Goal: Navigation & Orientation: Find specific page/section

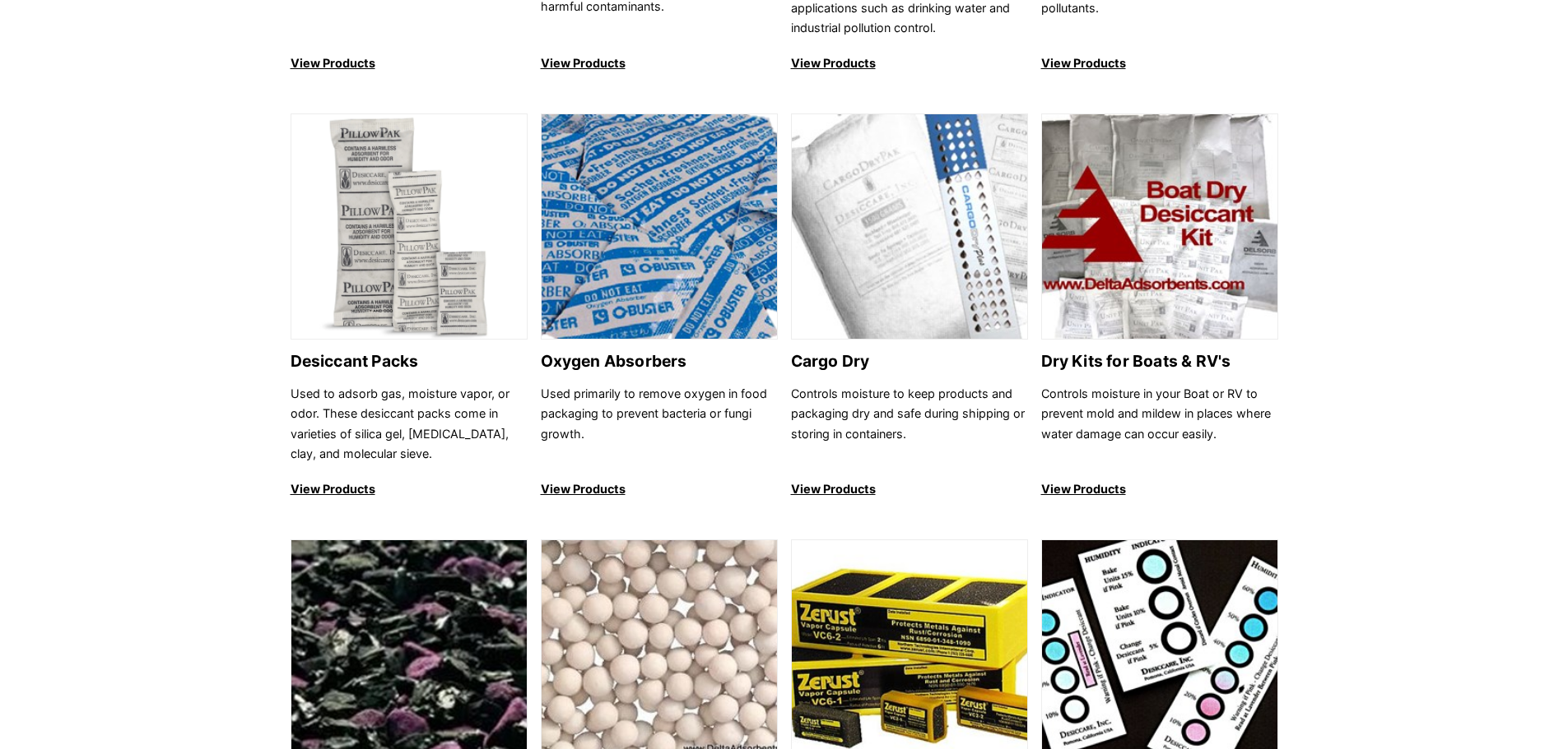
scroll to position [658, 0]
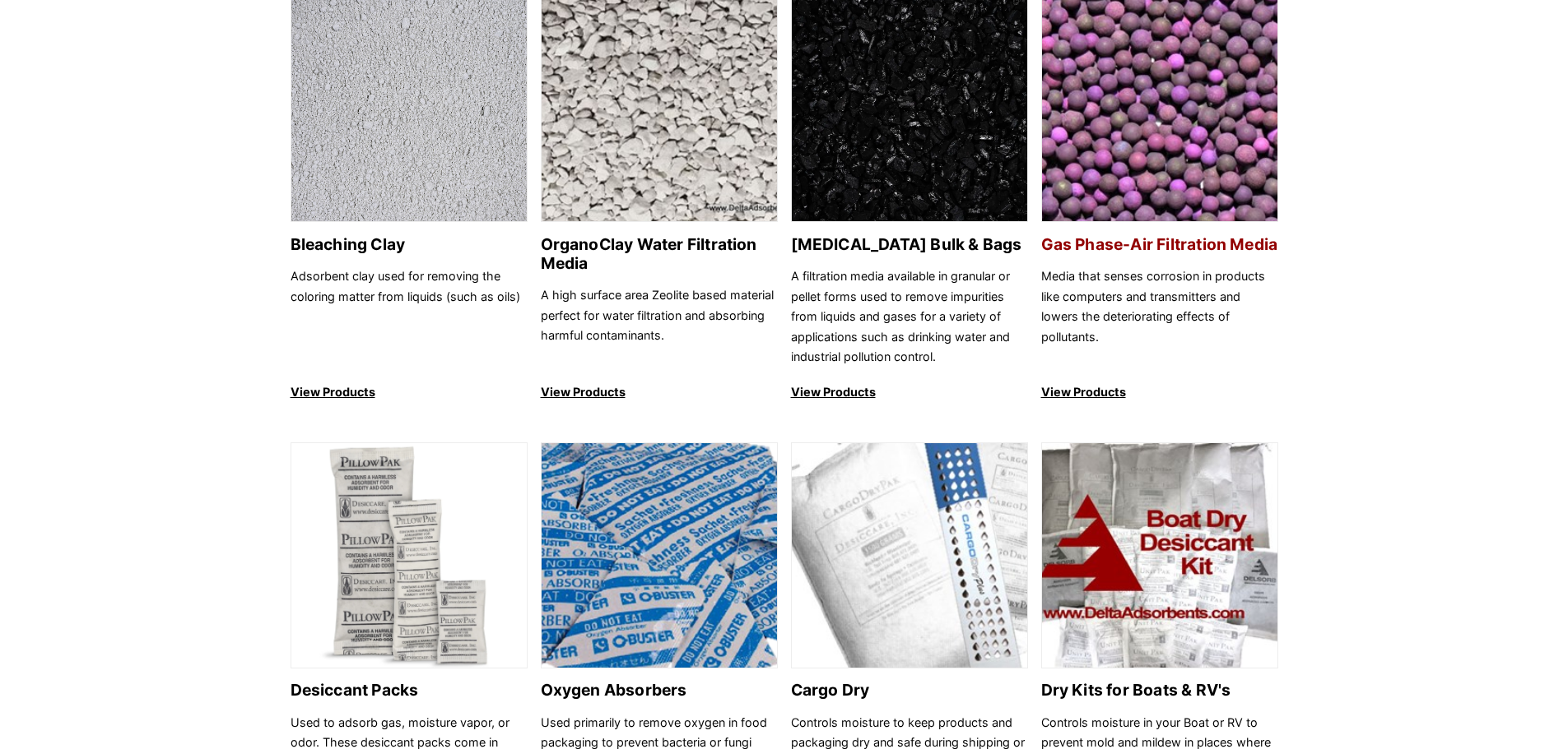
click at [1178, 151] on img at bounding box center [1159, 110] width 235 height 226
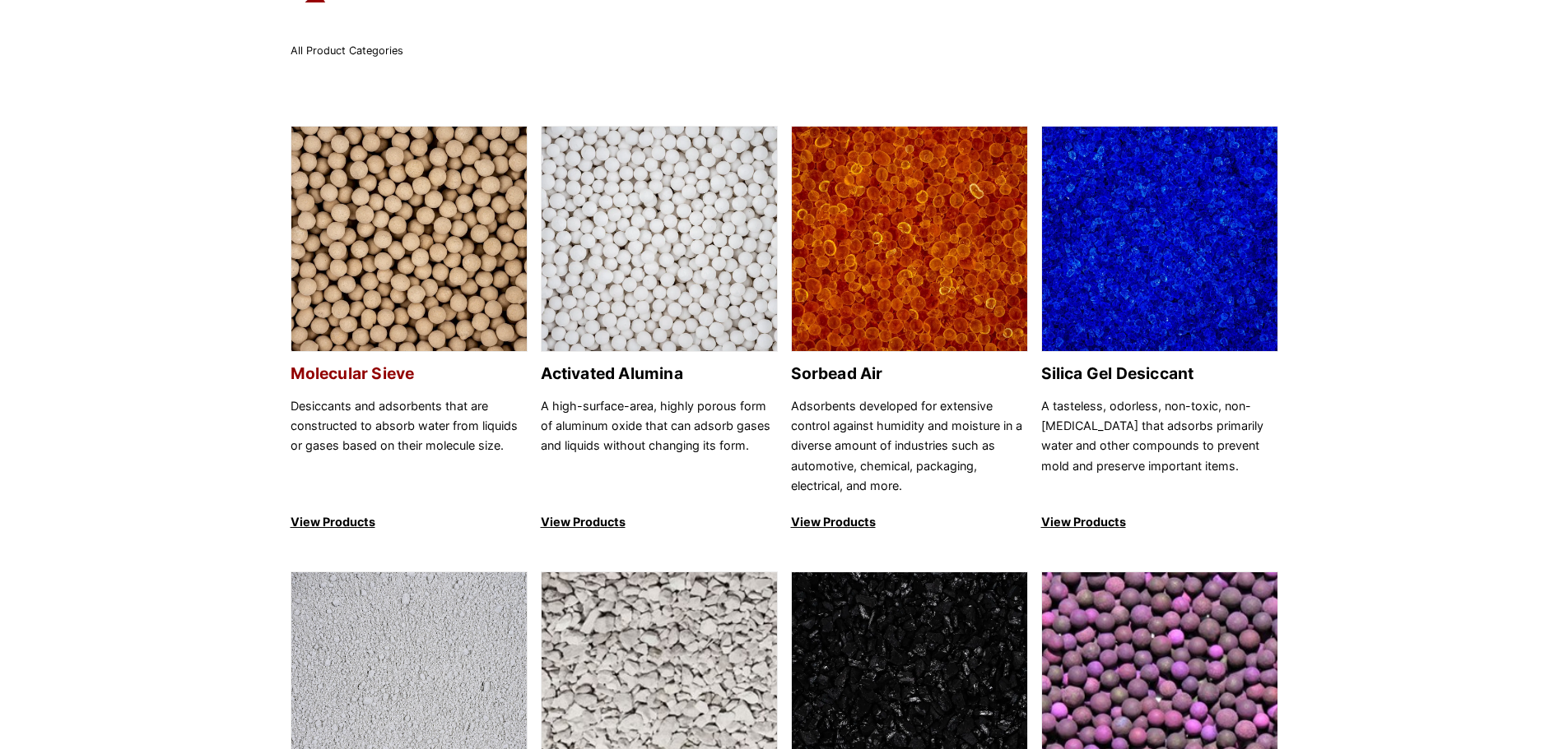
scroll to position [0, 0]
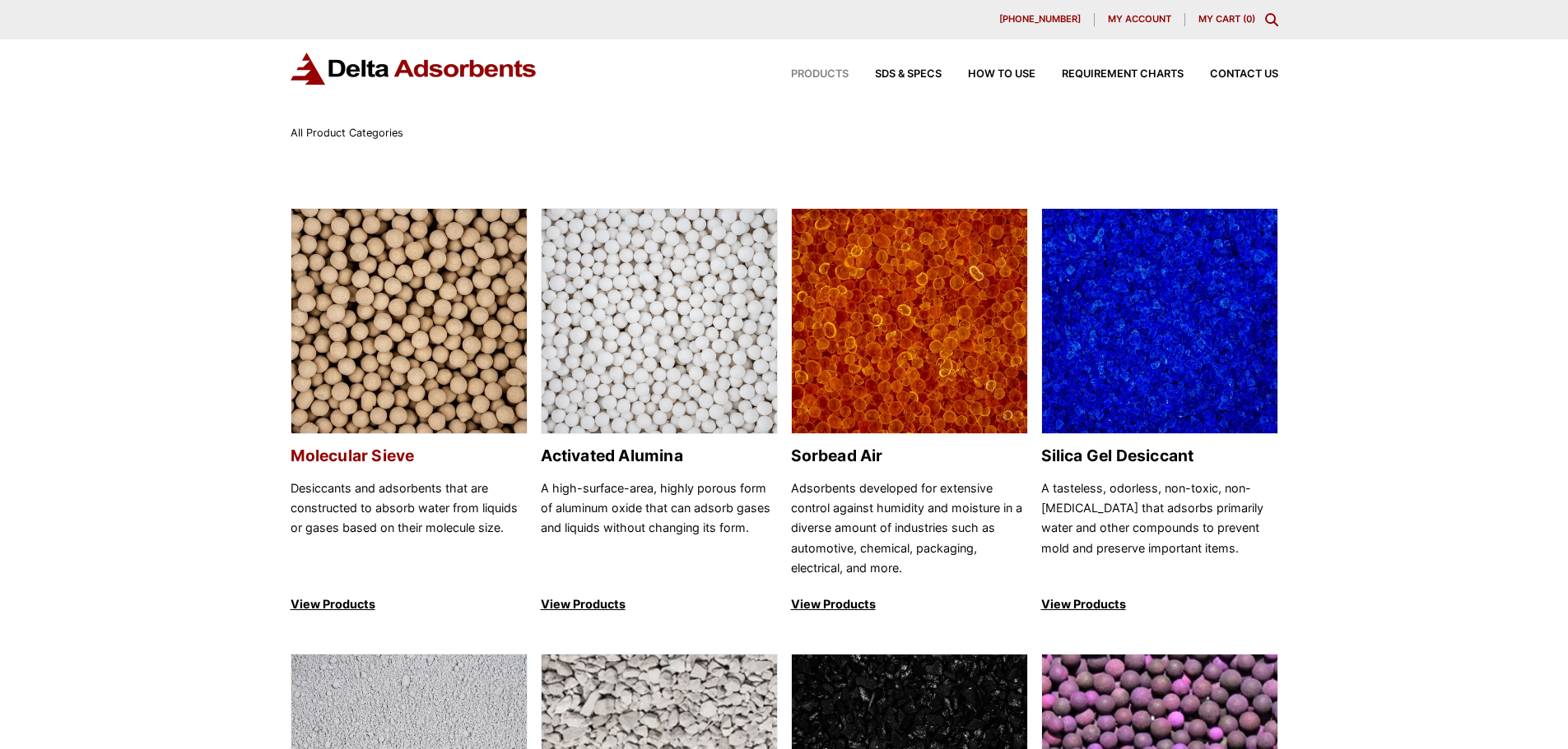
click at [409, 362] on img at bounding box center [409, 322] width 235 height 226
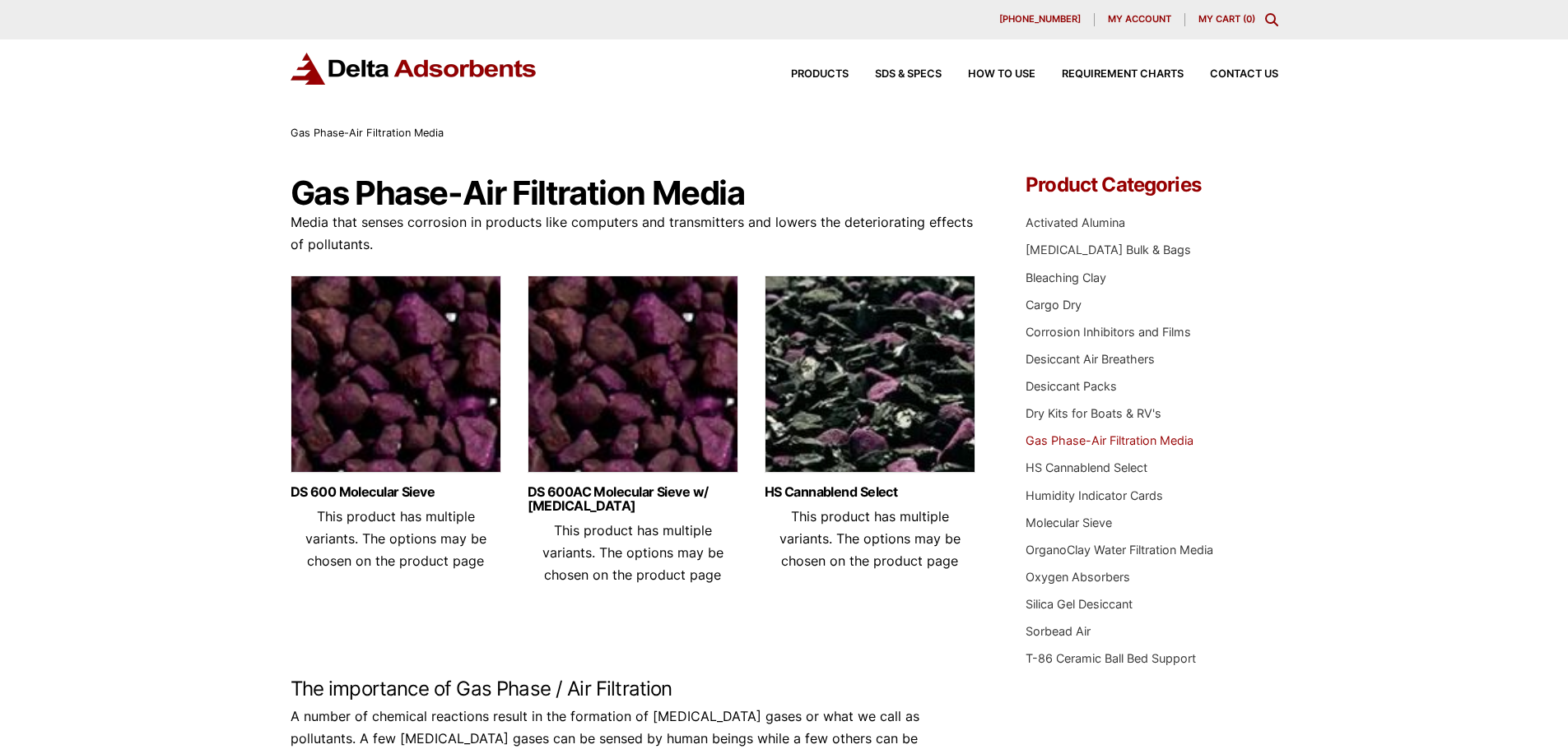
scroll to position [329, 0]
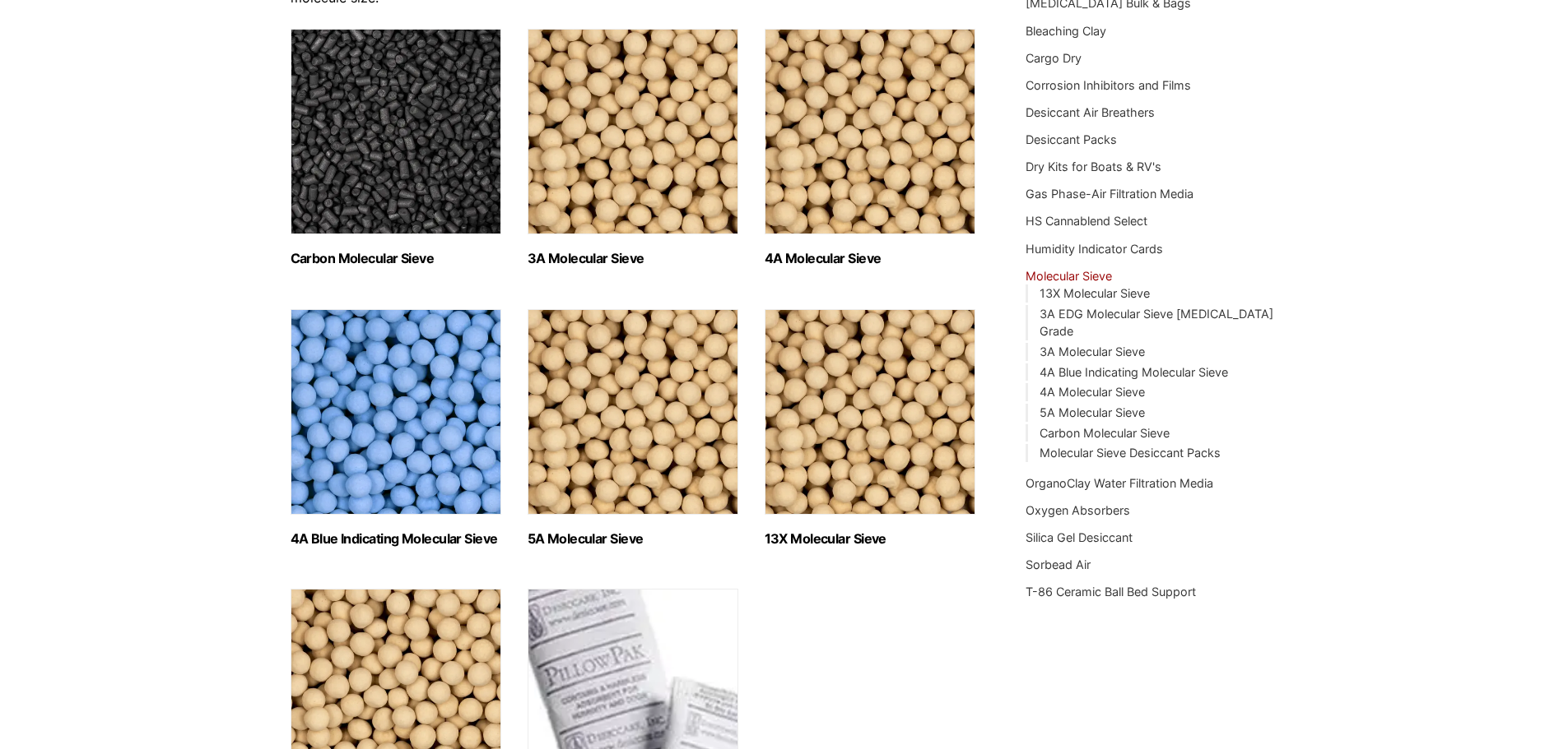
scroll to position [329, 0]
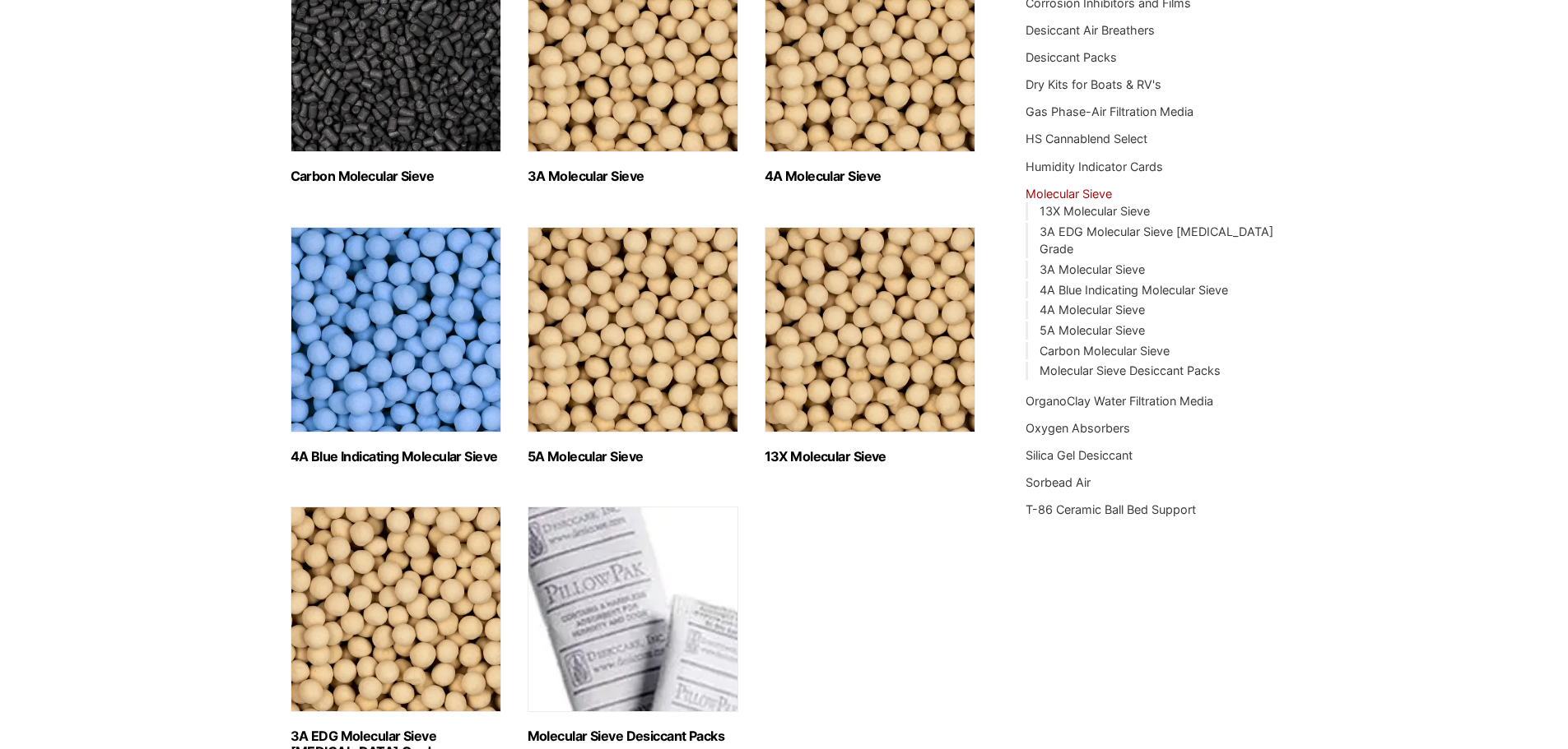
click at [857, 386] on img "Visit product category 13X Molecular Sieve" at bounding box center [870, 330] width 211 height 206
